Goal: Task Accomplishment & Management: Complete application form

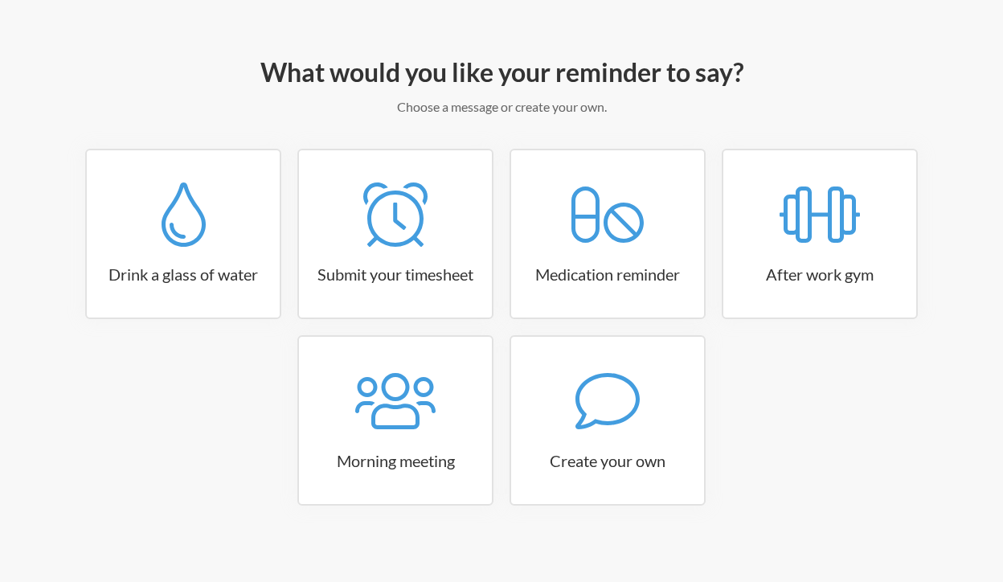
scroll to position [169, 0]
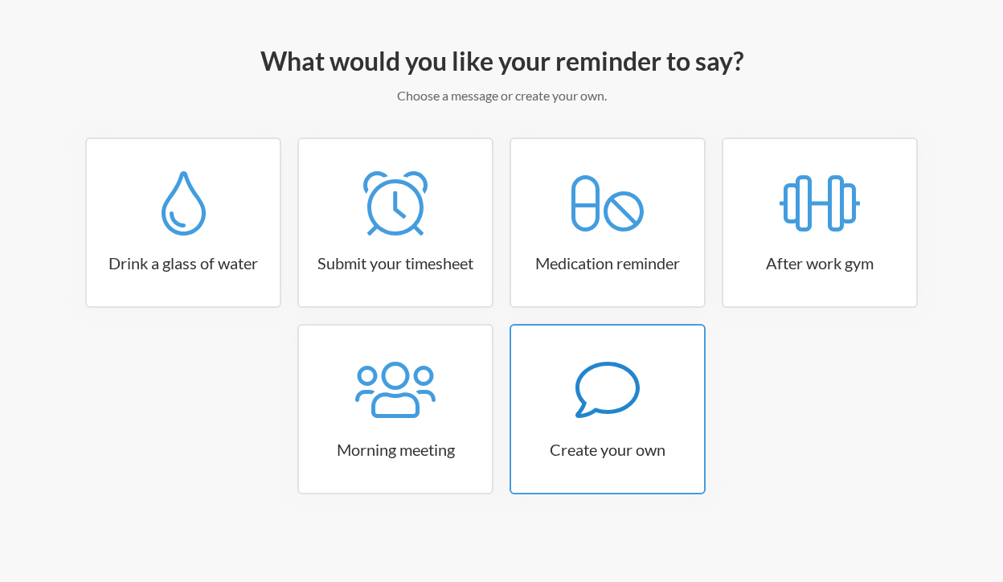
click at [580, 374] on icon at bounding box center [608, 390] width 64 height 56
select select "09:30:00"
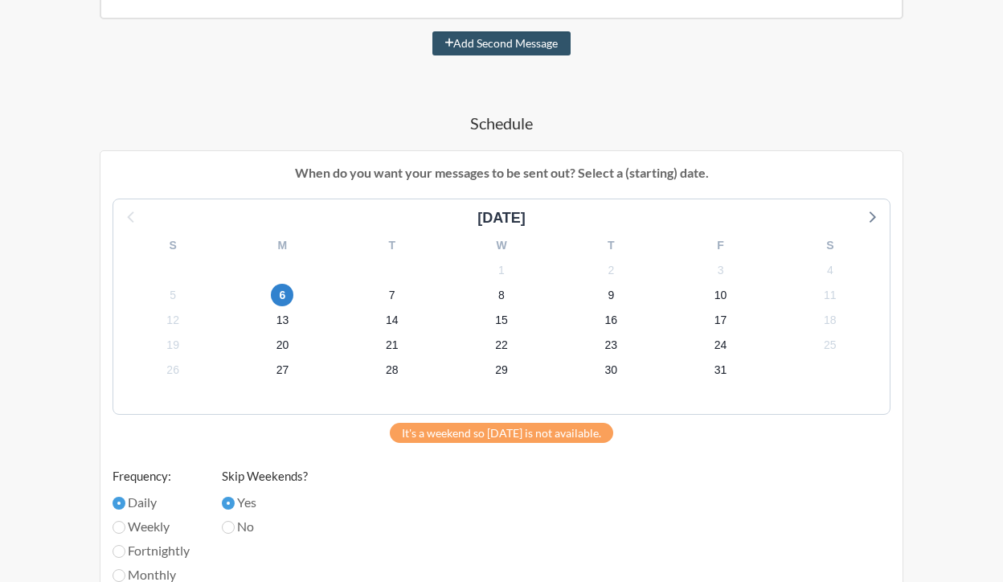
select select "D09KJEWL8DN"
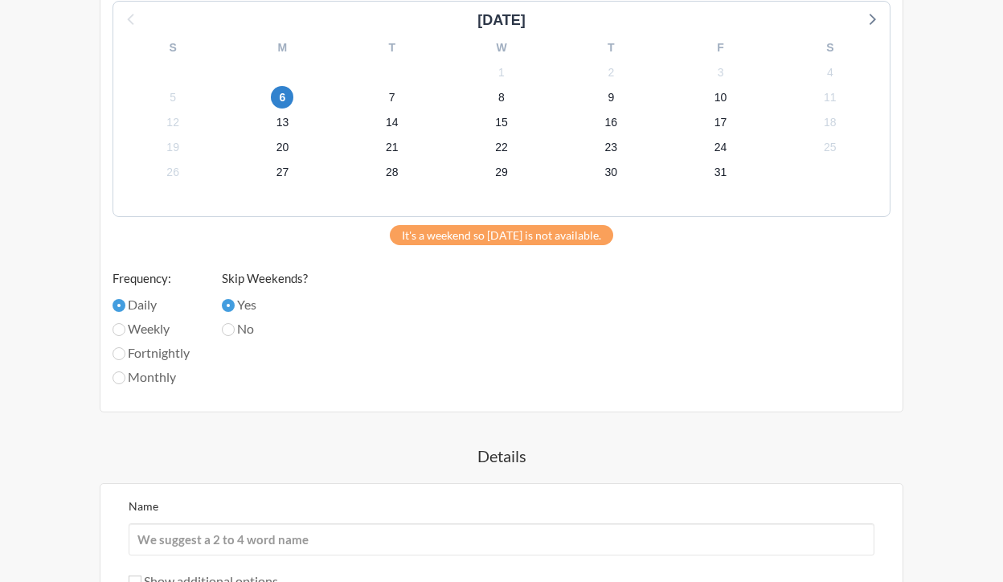
scroll to position [726, 0]
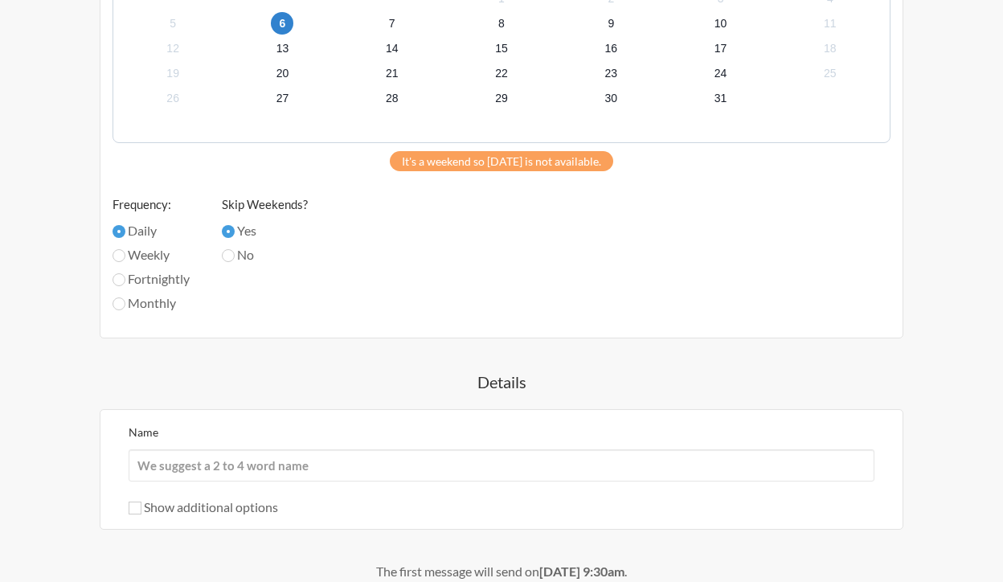
click at [230, 264] on label "No" at bounding box center [265, 254] width 86 height 19
click at [230, 262] on input "No" at bounding box center [228, 255] width 13 height 13
radio input "true"
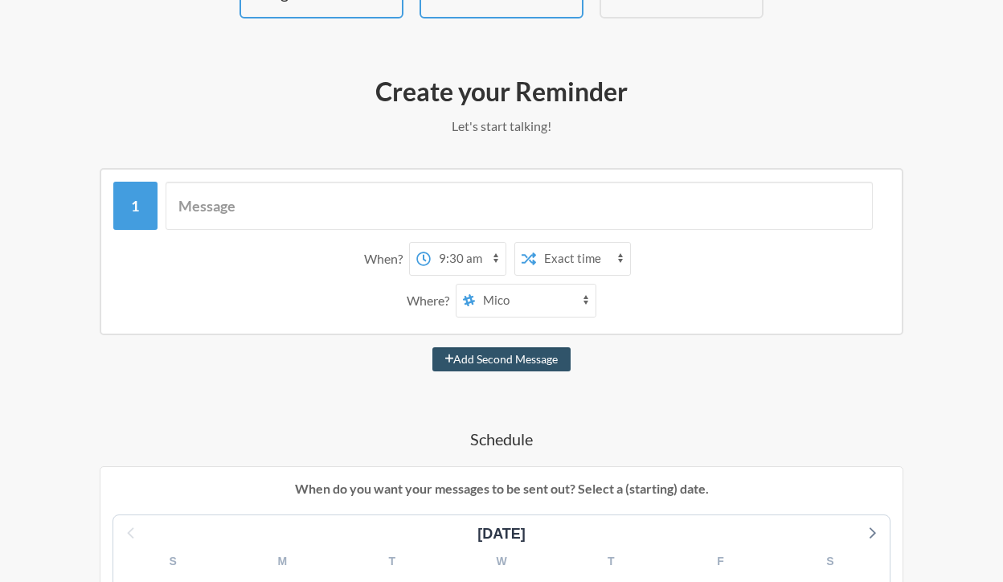
scroll to position [107, 0]
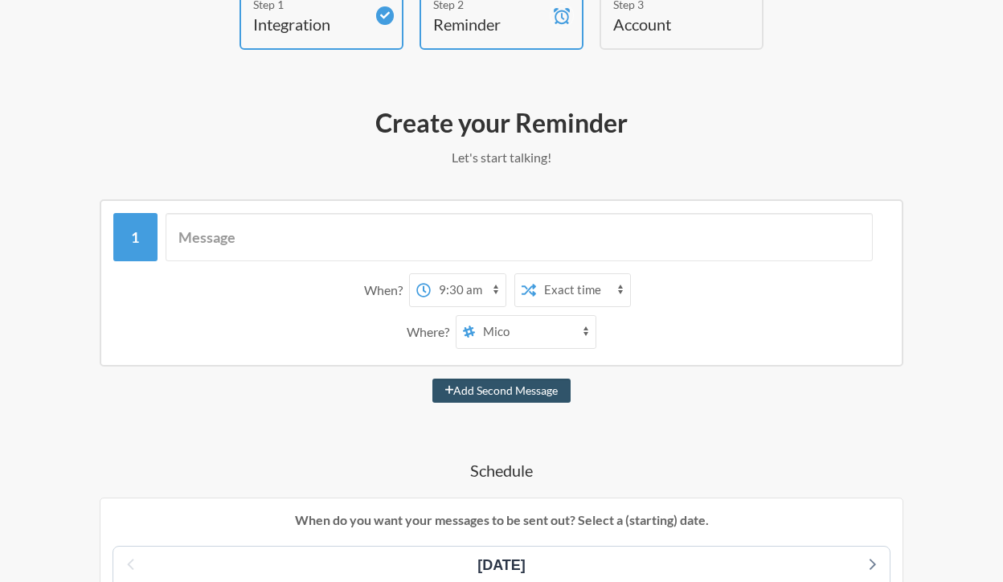
click at [515, 333] on select "avs-team general winspiration Mico Myrish [PERSON_NAME] [PERSON_NAME] [PERSON_N…" at bounding box center [535, 332] width 121 height 32
select select "D09JHQSLHM1"
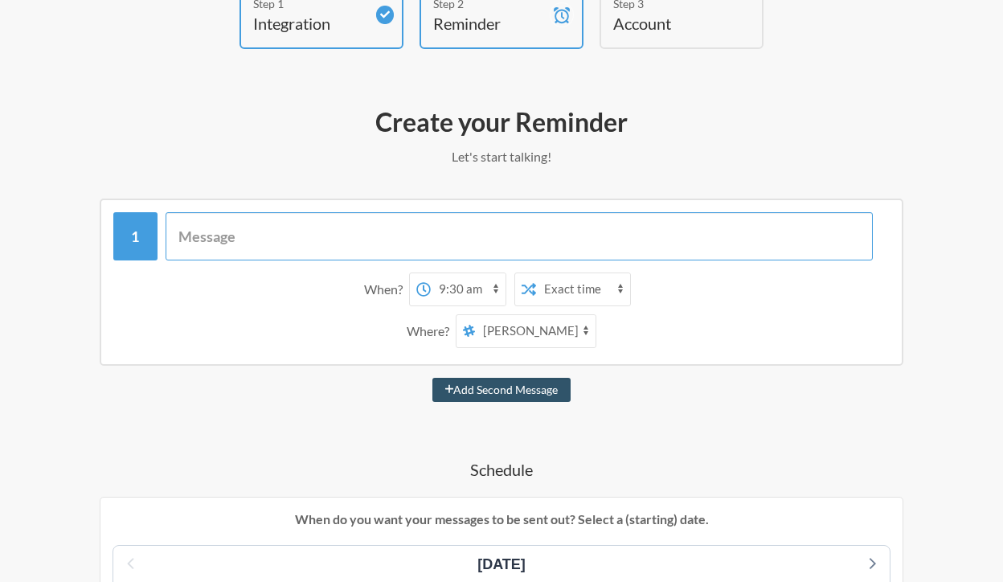
click at [383, 251] on input "text" at bounding box center [520, 236] width 708 height 48
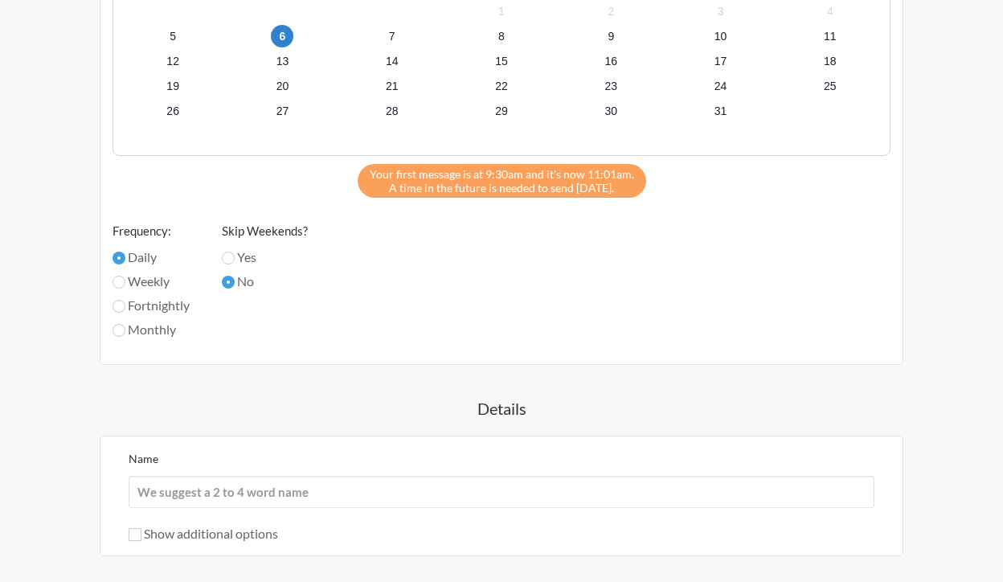
scroll to position [895, 0]
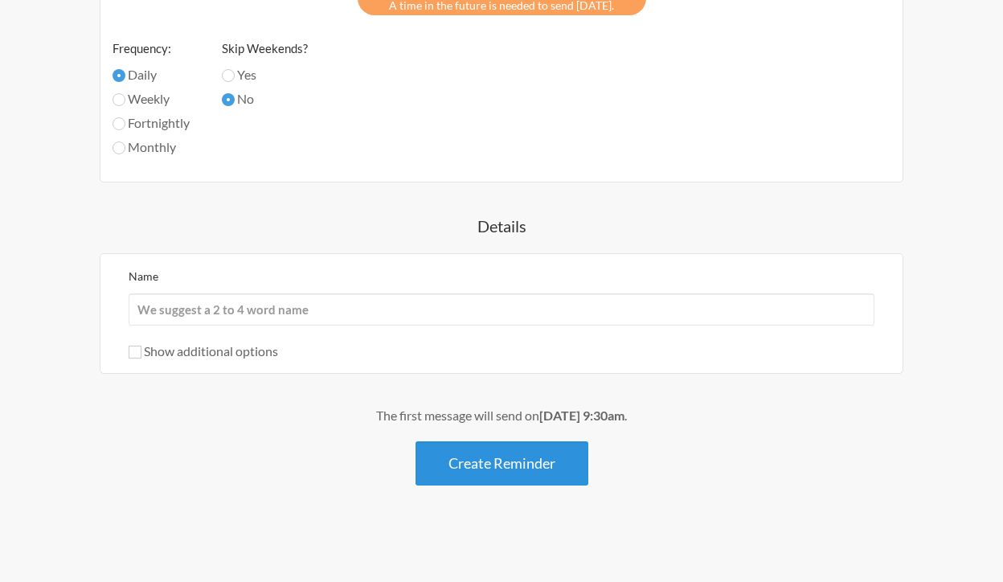
type input "Example message"
click at [495, 456] on button "Create Reminder" at bounding box center [502, 463] width 173 height 44
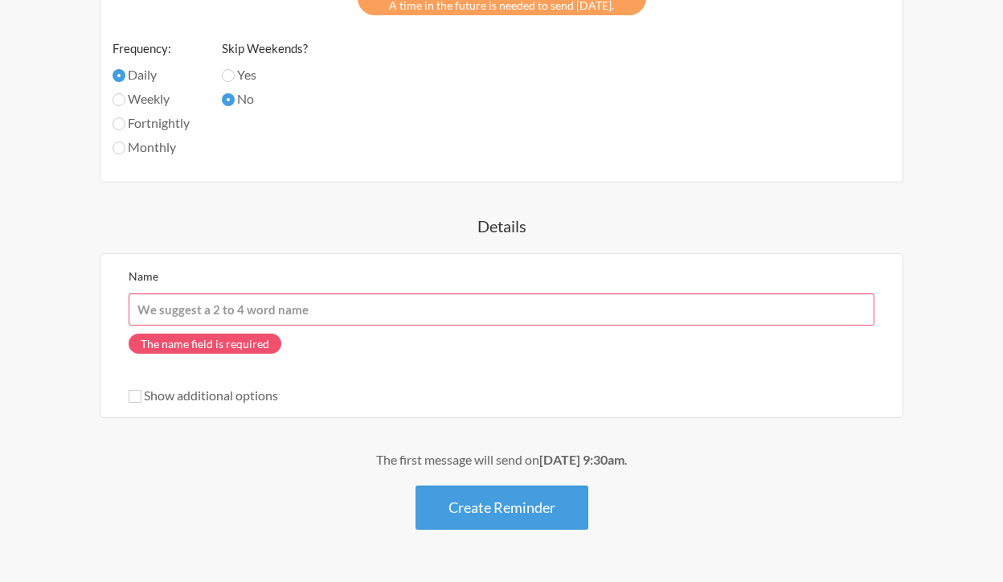
click at [303, 313] on input "Name" at bounding box center [502, 309] width 746 height 32
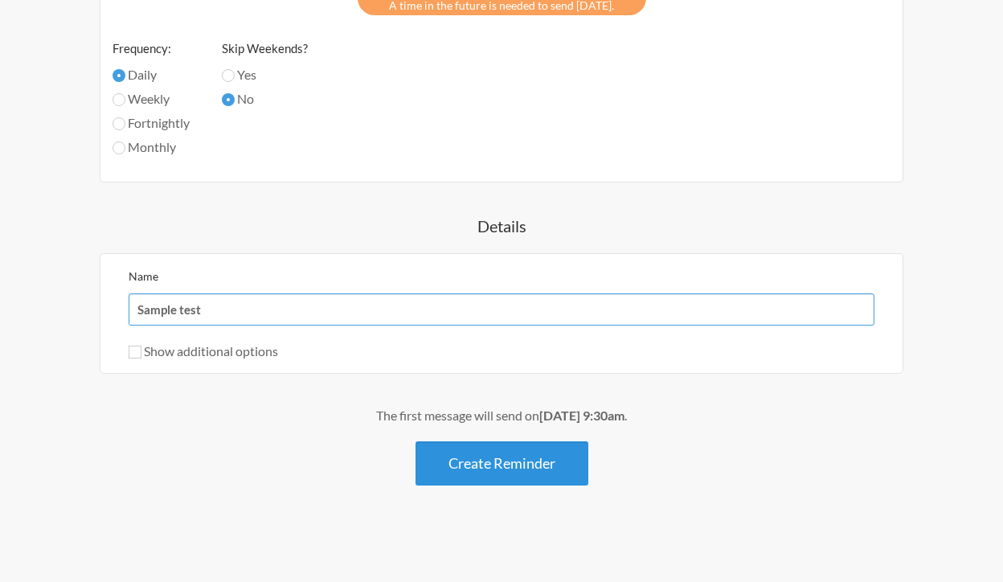
type input "Sample test"
click at [461, 455] on button "Create Reminder" at bounding box center [502, 463] width 173 height 44
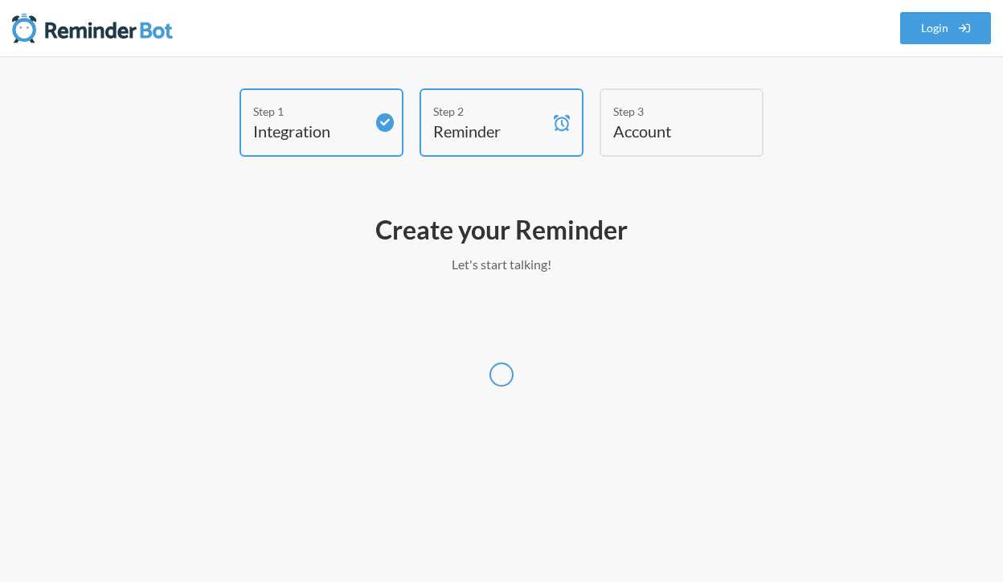
scroll to position [0, 0]
select select "[GEOGRAPHIC_DATA]/[GEOGRAPHIC_DATA]"
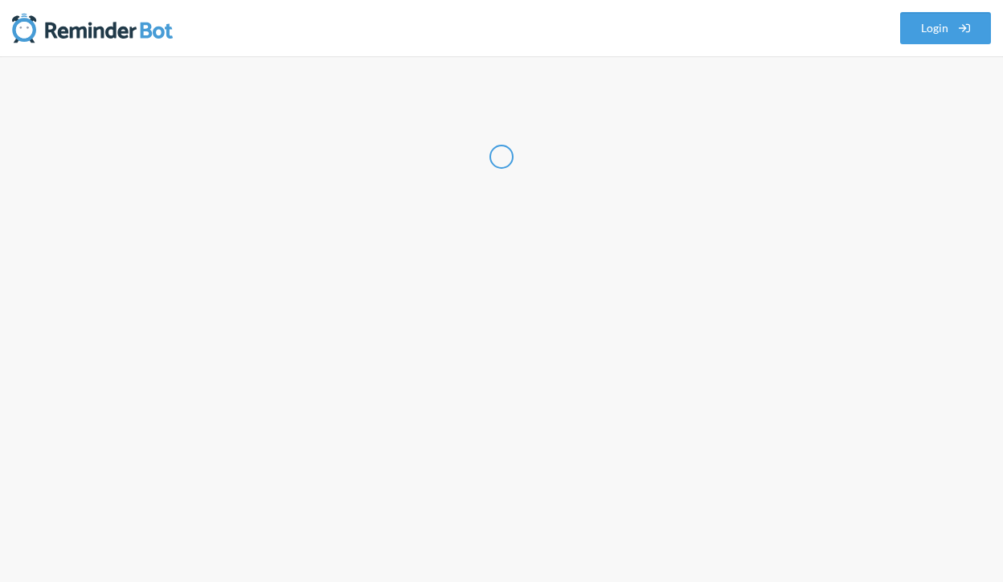
select select "PH"
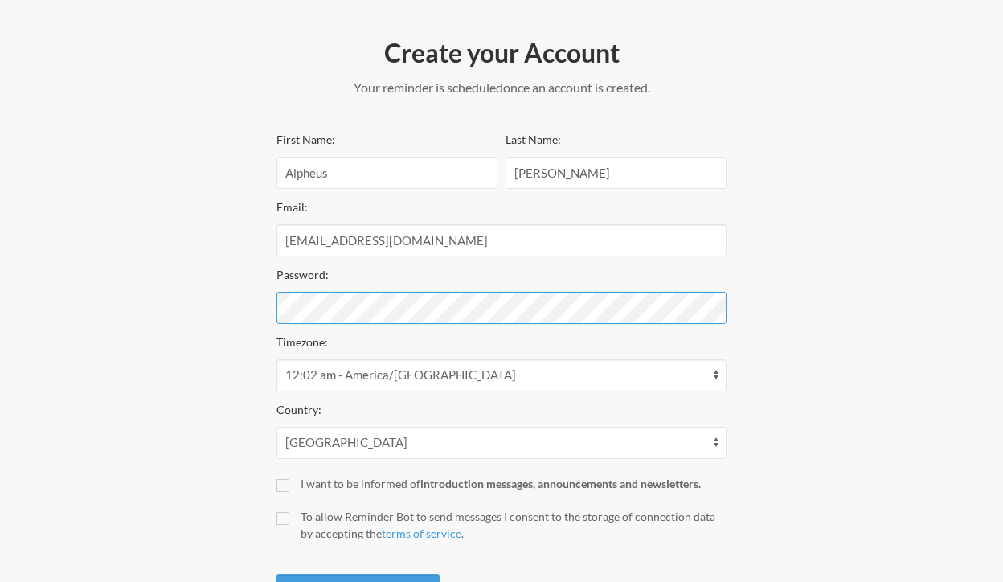
scroll to position [252, 0]
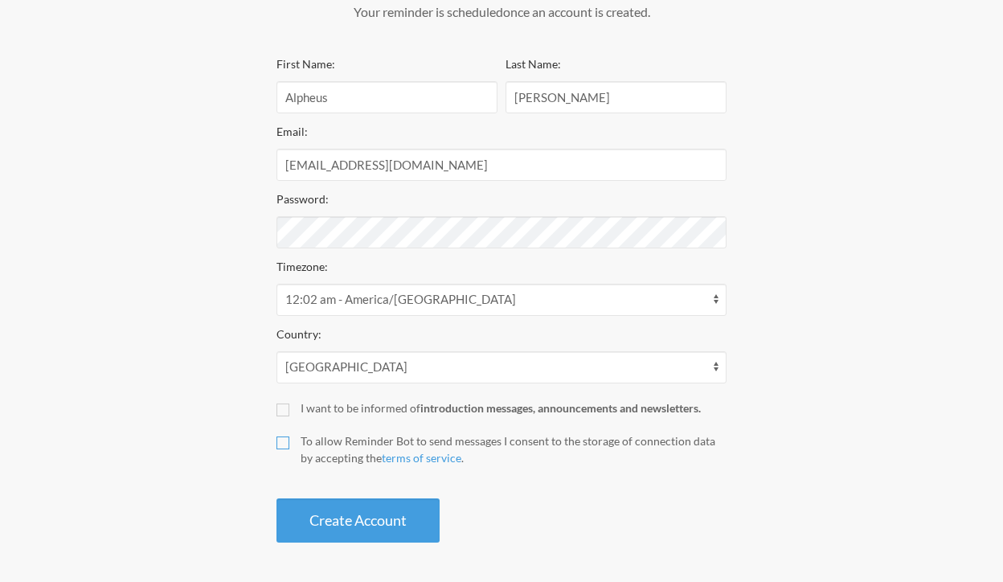
click at [282, 442] on input "To allow Reminder Bot to send messages I consent to the storage of connection d…" at bounding box center [283, 442] width 13 height 13
checkbox input "true"
click at [283, 408] on input "I want to be informed of introduction messages, announcements and newsletters." at bounding box center [283, 410] width 13 height 13
checkbox input "true"
click at [326, 518] on button "Create Account" at bounding box center [358, 520] width 163 height 44
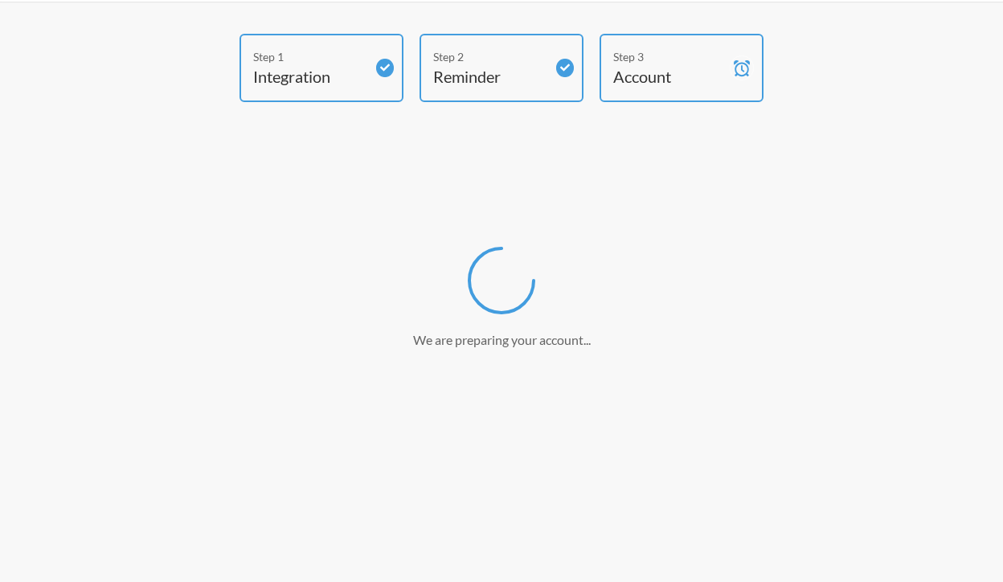
scroll to position [0, 0]
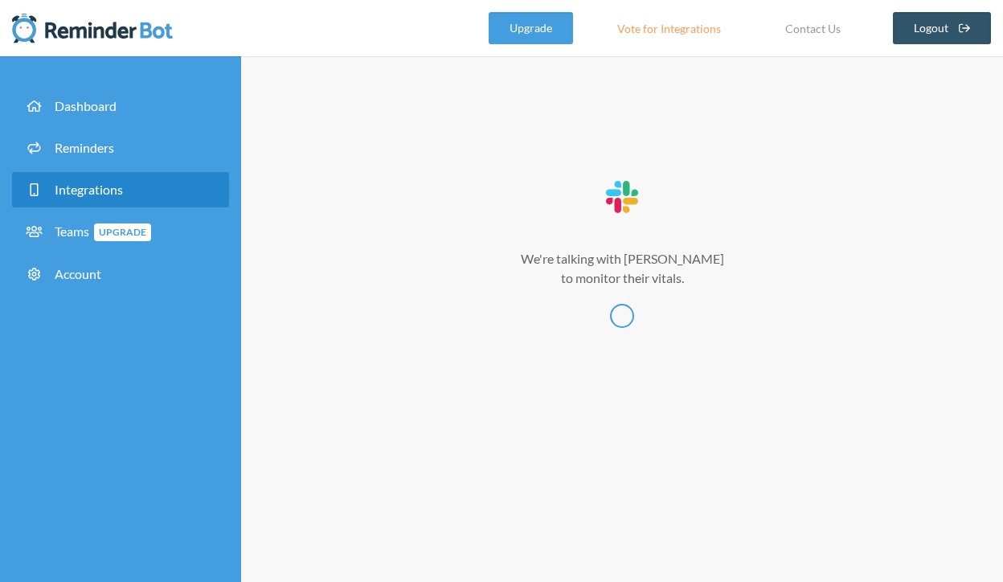
select select
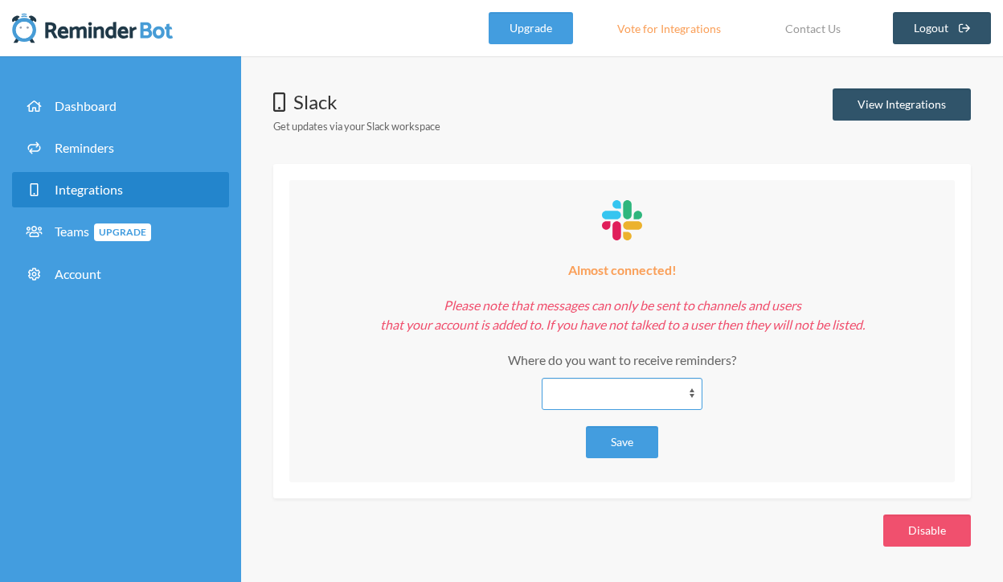
click at [591, 404] on select "**********" at bounding box center [622, 394] width 161 height 32
click at [591, 393] on select "**********" at bounding box center [622, 394] width 161 height 32
click at [956, 22] on link "Logout" at bounding box center [942, 28] width 99 height 32
